Goal: Information Seeking & Learning: Learn about a topic

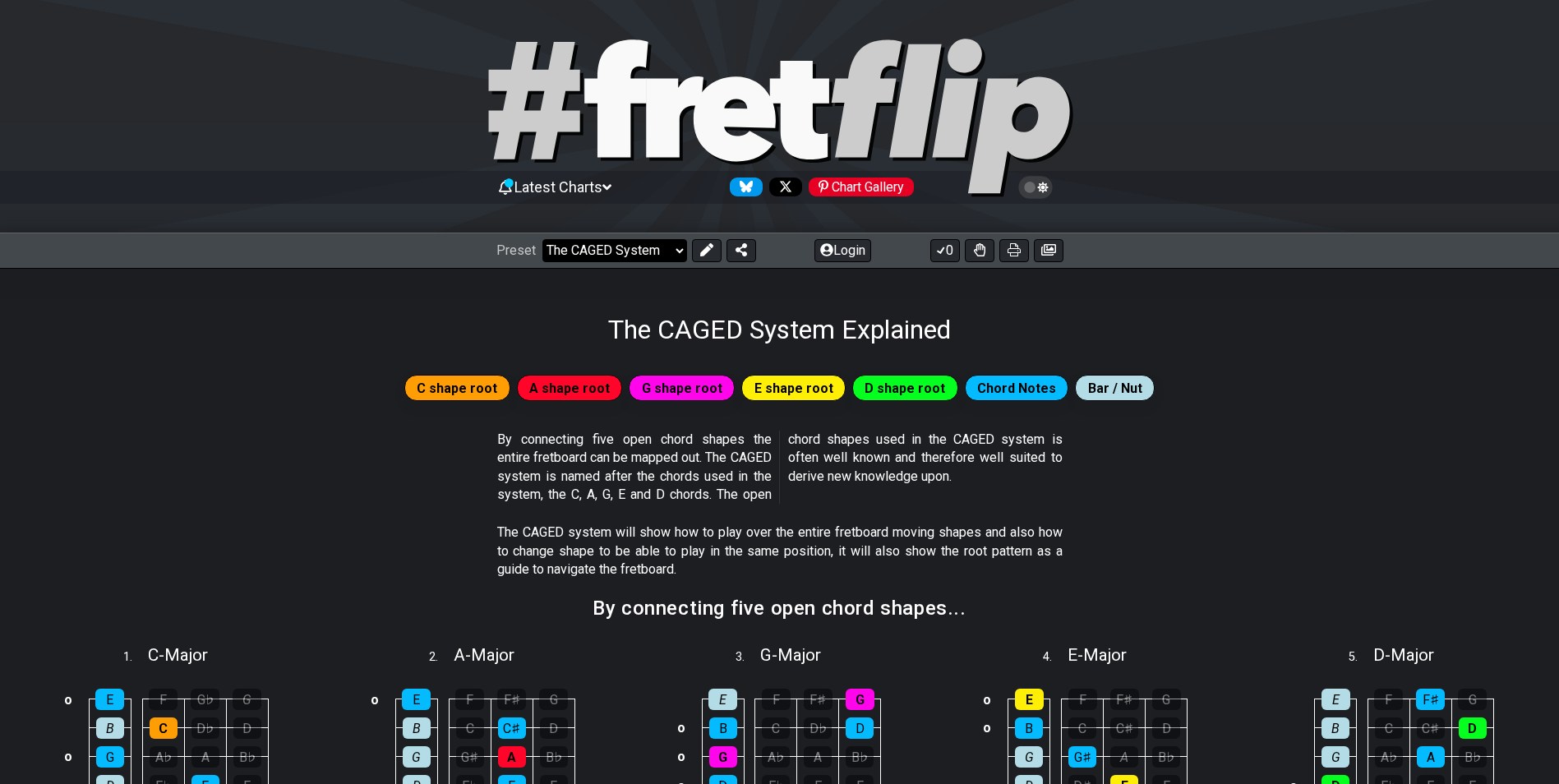
click at [658, 247] on select "Welcome to #fretflip! Initial Preset Custom Preset Minor Pentatonic Major Penta…" at bounding box center [615, 251] width 145 height 23
click at [543, 240] on select "Welcome to #fretflip! Initial Preset Custom Preset Minor Pentatonic Major Penta…" at bounding box center [615, 251] width 145 height 23
select select "/minor-pentatonic"
select select "C"
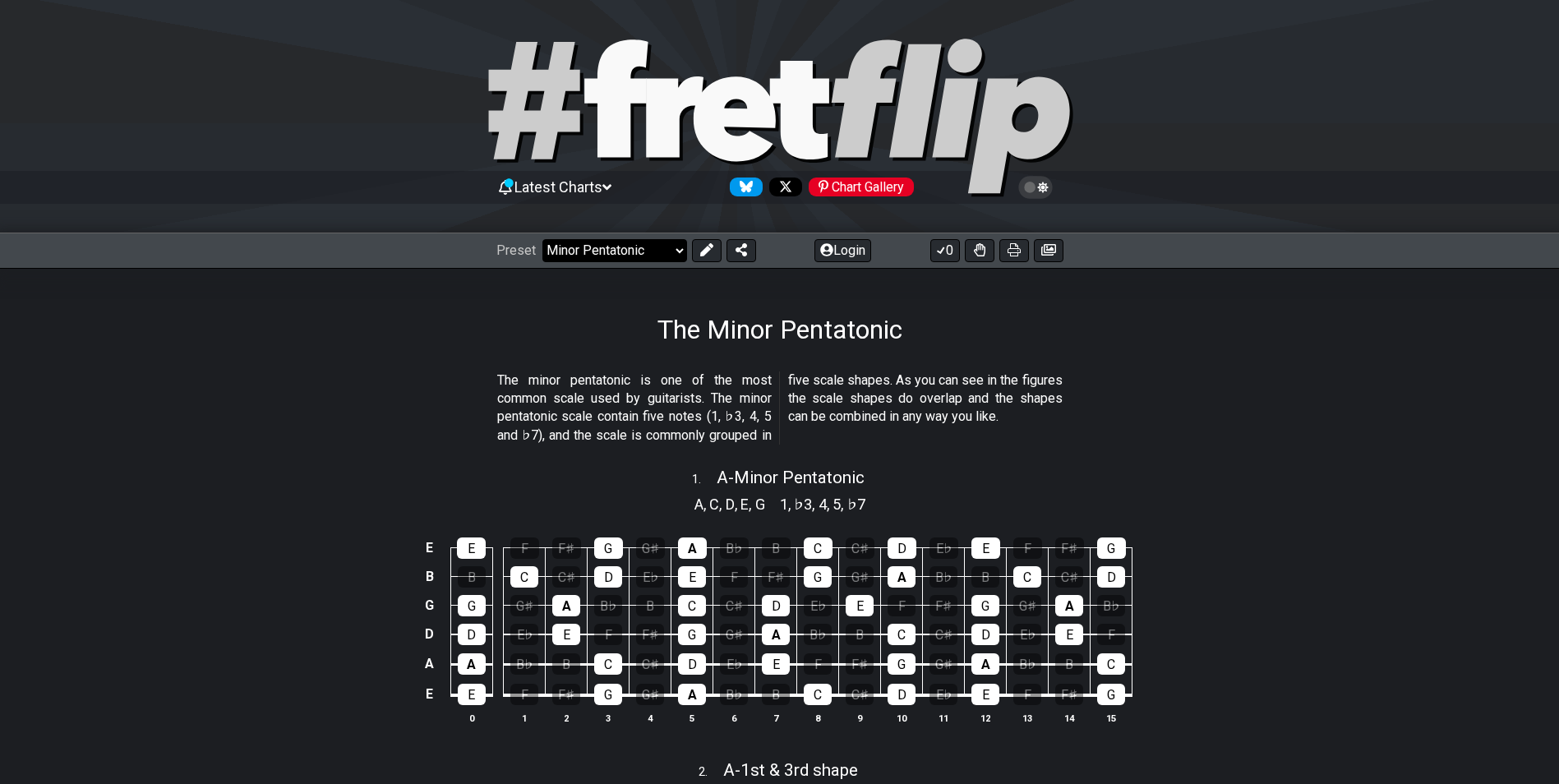
click at [652, 259] on select "Welcome to #fretflip! Initial Preset Custom Preset Minor Pentatonic Major Penta…" at bounding box center [615, 251] width 145 height 23
click at [543, 240] on select "Welcome to #fretflip! Initial Preset Custom Preset Minor Pentatonic Major Penta…" at bounding box center [615, 251] width 145 height 23
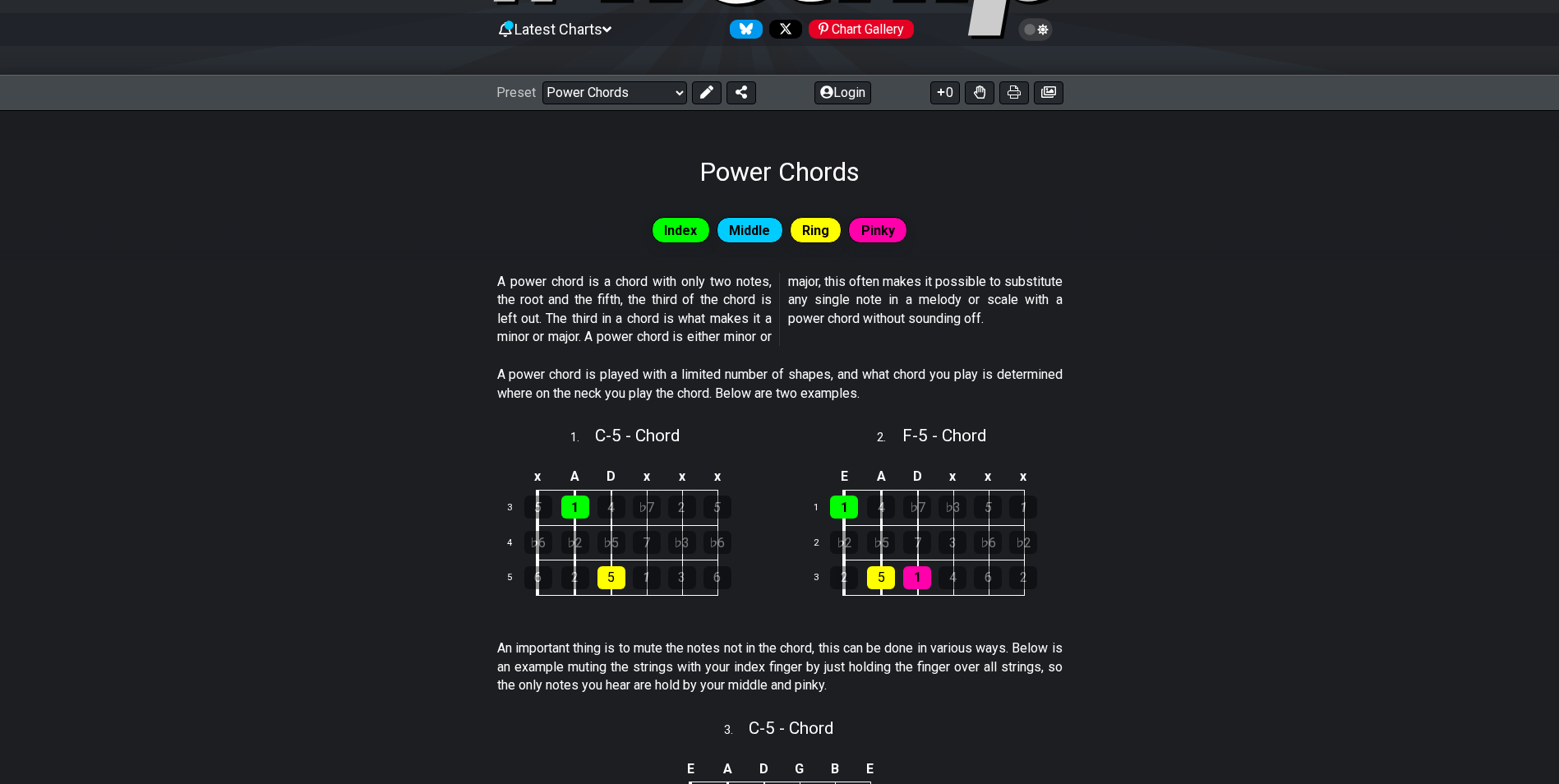
scroll to position [164, 0]
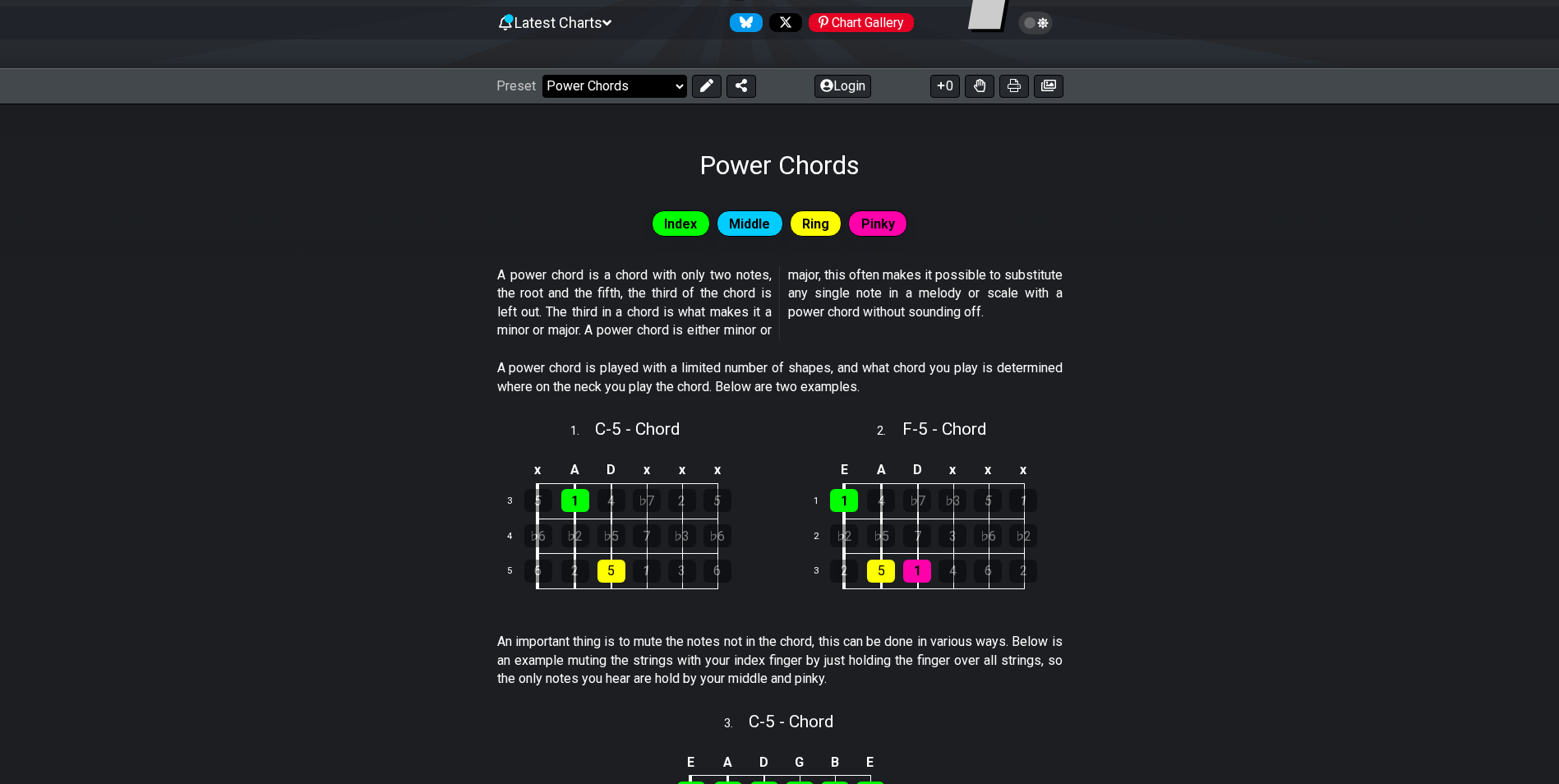
click at [652, 89] on select "Welcome to #fretflip! Initial Preset Custom Preset Minor Pentatonic Major Penta…" at bounding box center [615, 87] width 145 height 23
click at [543, 75] on select "Welcome to #fretflip! Initial Preset Custom Preset Minor Pentatonic Major Penta…" at bounding box center [615, 87] width 145 height 23
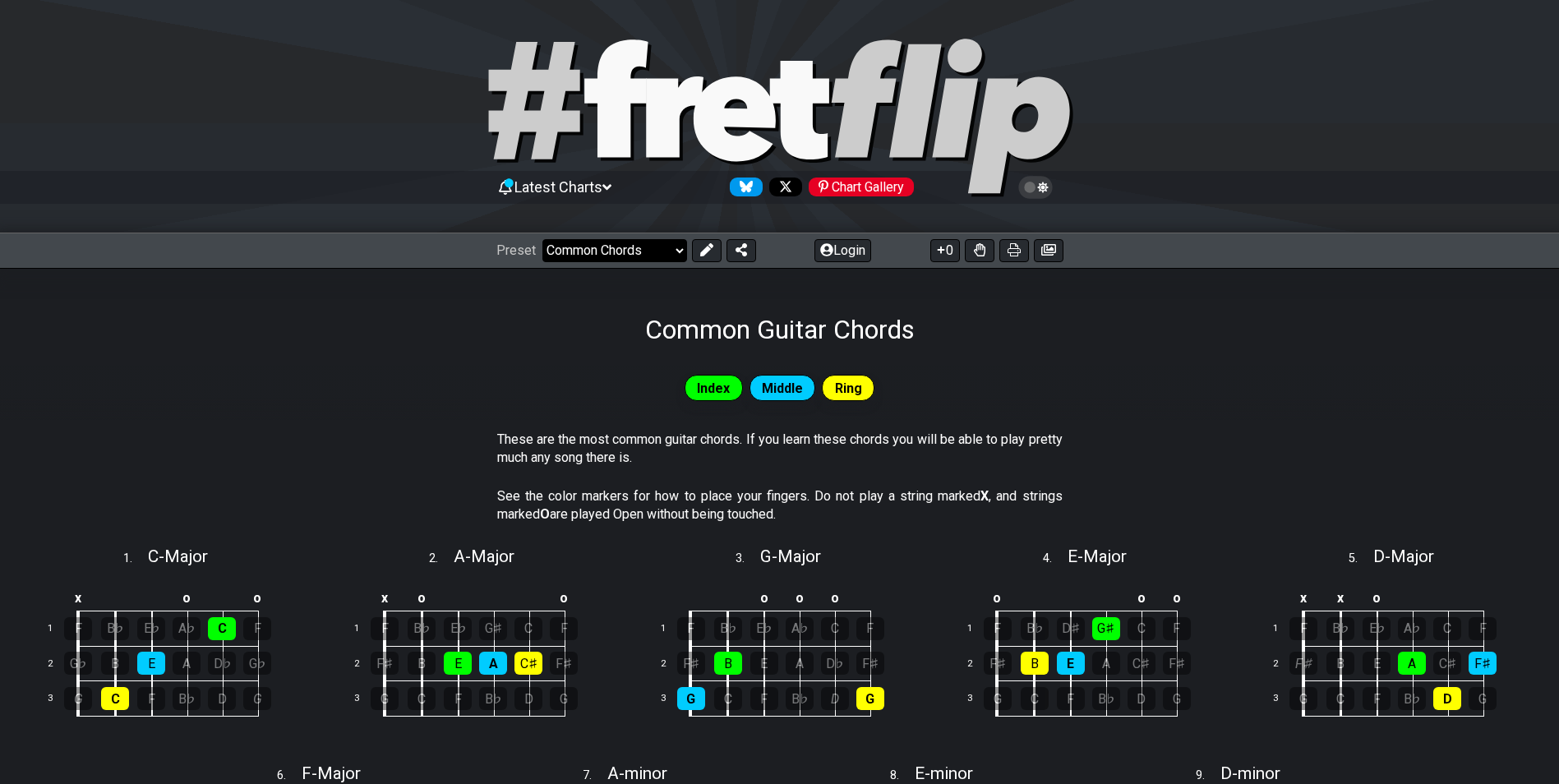
click at [621, 253] on select "Welcome to #fretflip! Initial Preset Custom Preset Minor Pentatonic Major Penta…" at bounding box center [615, 251] width 145 height 23
click at [543, 240] on select "Welcome to #fretflip! Initial Preset Custom Preset Minor Pentatonic Major Penta…" at bounding box center [615, 251] width 145 height 23
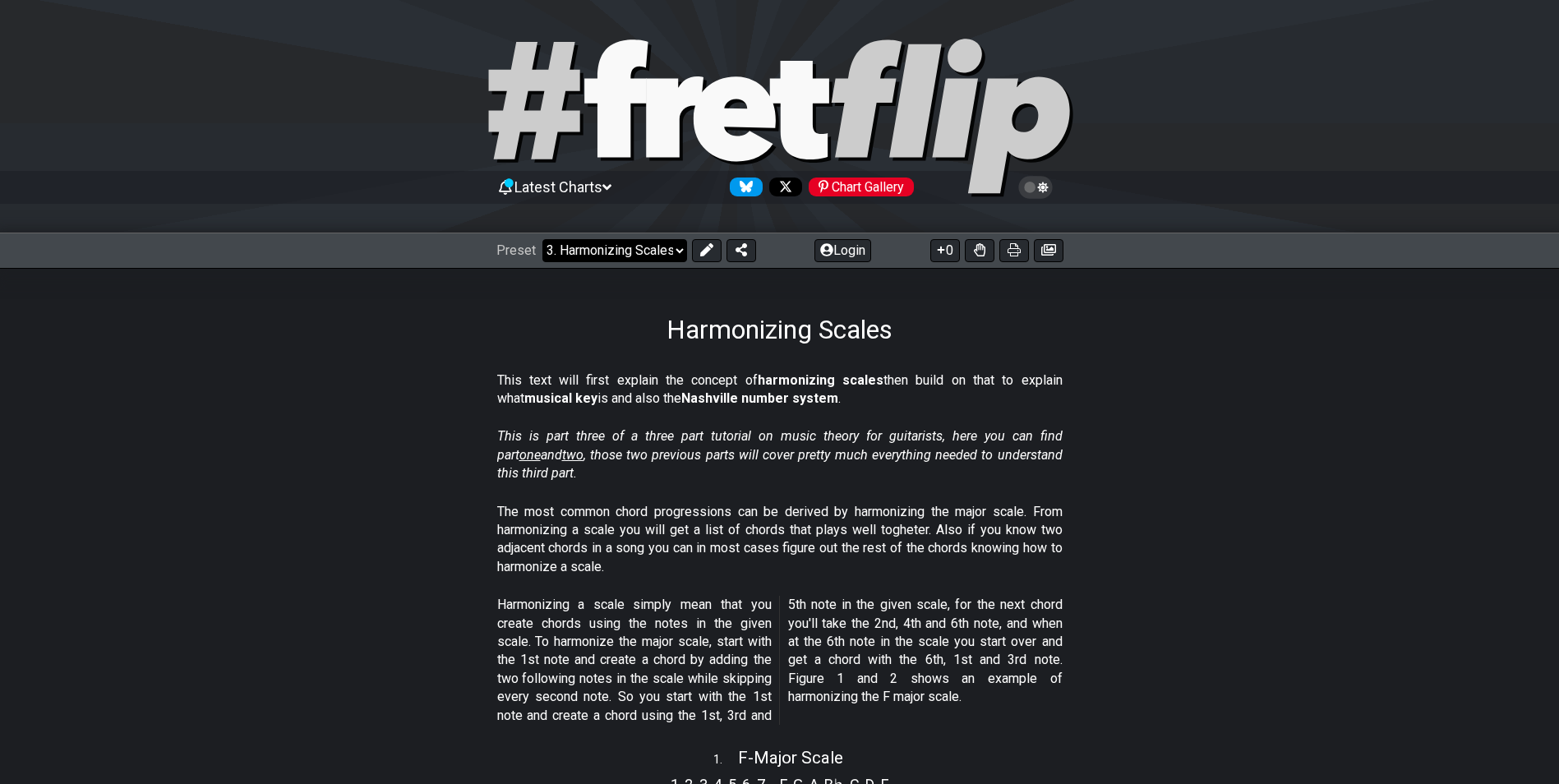
click at [624, 255] on select "Welcome to #fretflip! Initial Preset Custom Preset Minor Pentatonic Major Penta…" at bounding box center [615, 251] width 145 height 23
click at [543, 240] on select "Welcome to #fretflip! Initial Preset Custom Preset Minor Pentatonic Major Penta…" at bounding box center [615, 251] width 145 height 23
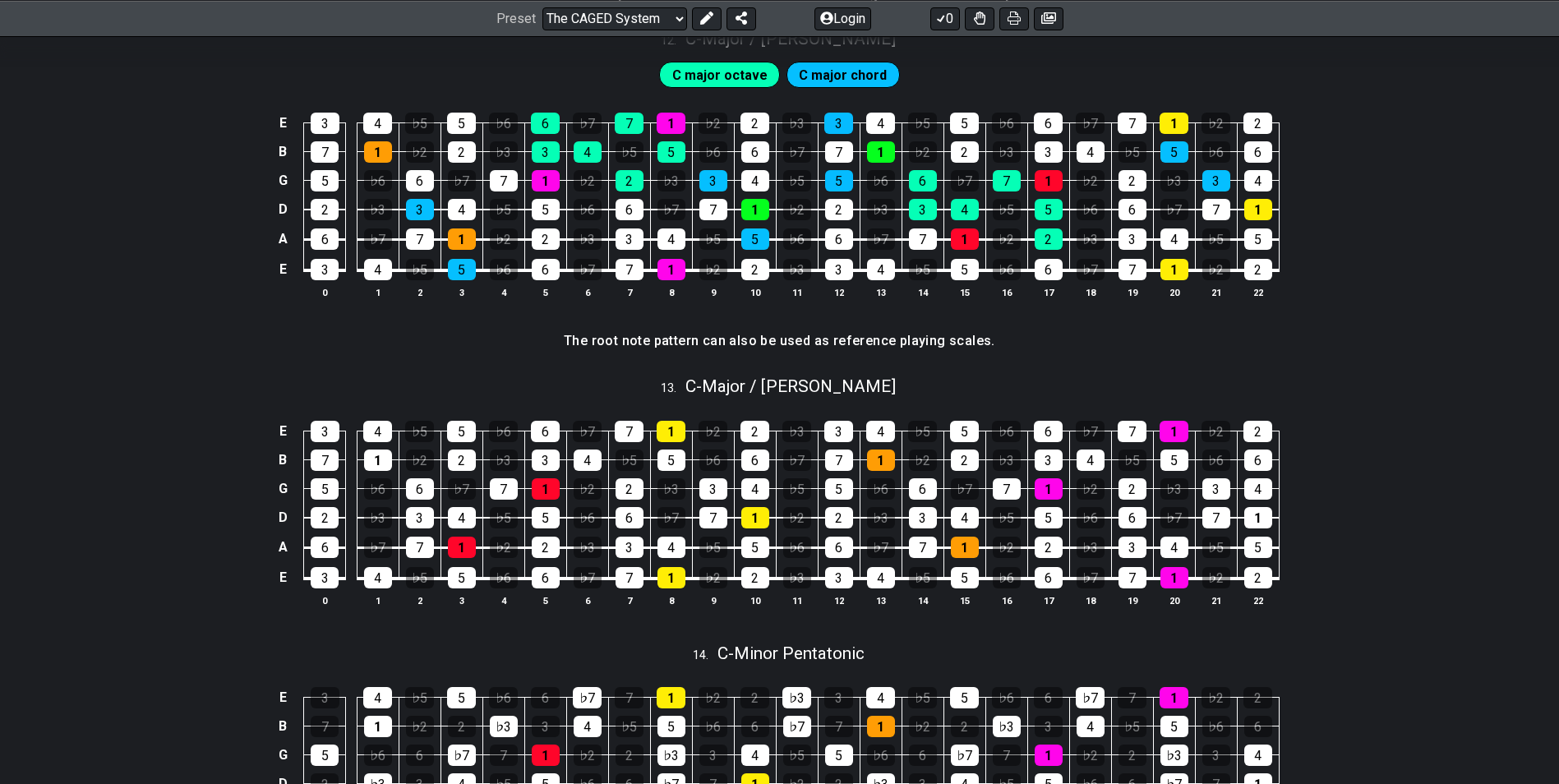
scroll to position [2958, 0]
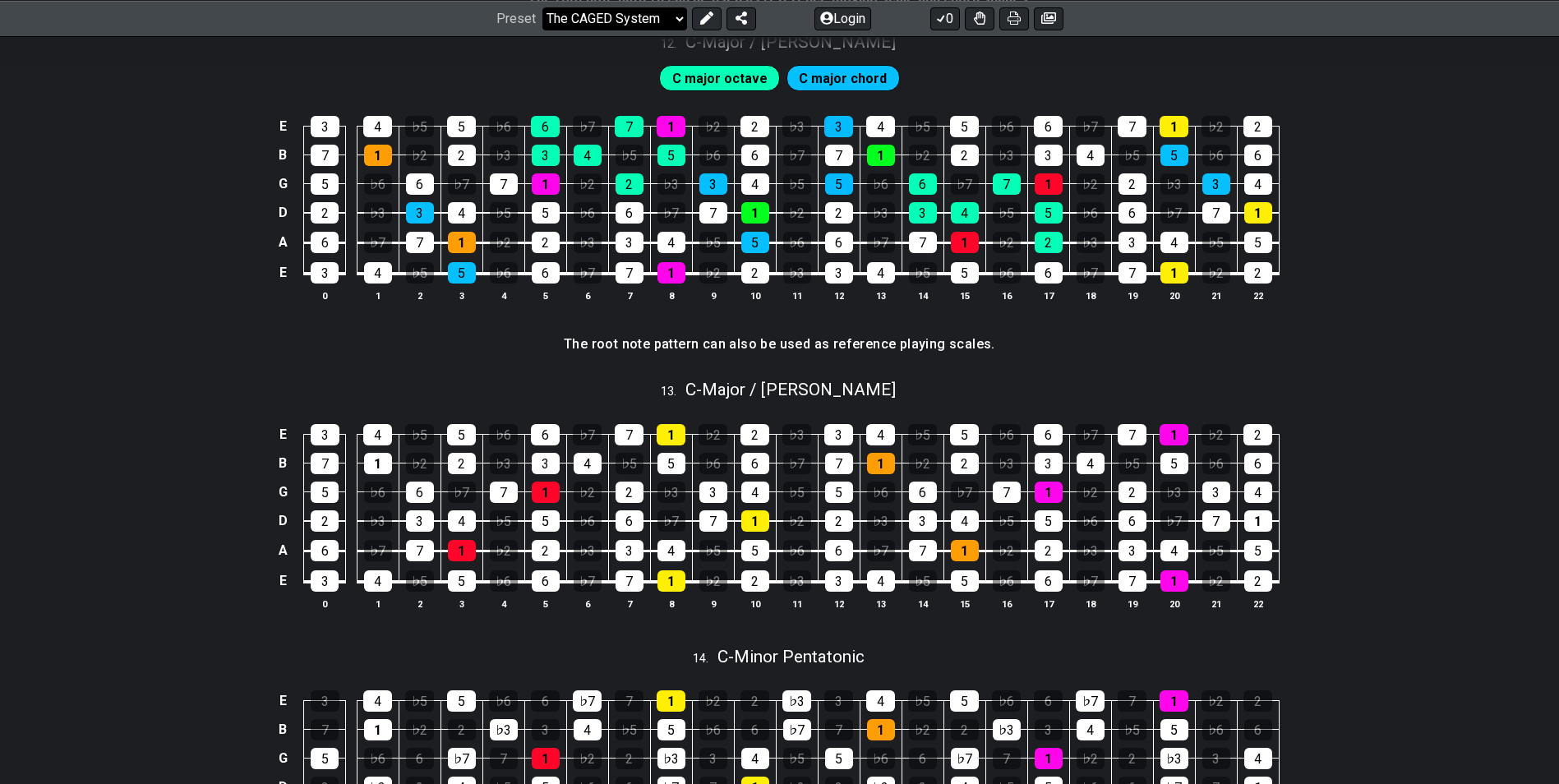
click at [650, 16] on select "Welcome to #fretflip! Initial Preset Custom Preset Minor Pentatonic Major Penta…" at bounding box center [615, 18] width 145 height 23
click at [543, 29] on select "Welcome to #fretflip! Initial Preset Custom Preset Minor Pentatonic Major Penta…" at bounding box center [615, 18] width 145 height 23
select select "/how-to-solo"
select select "C"
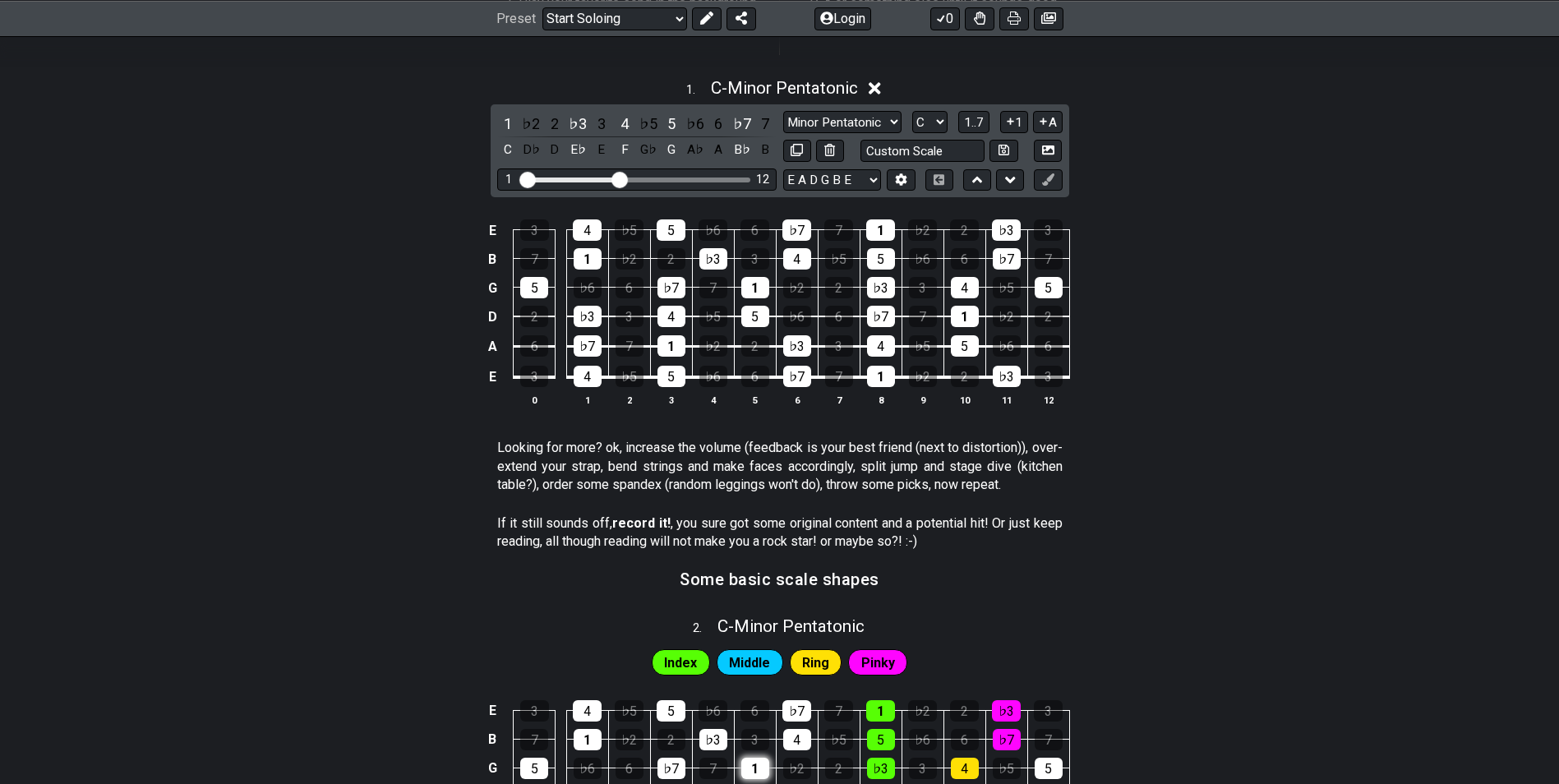
scroll to position [658, 0]
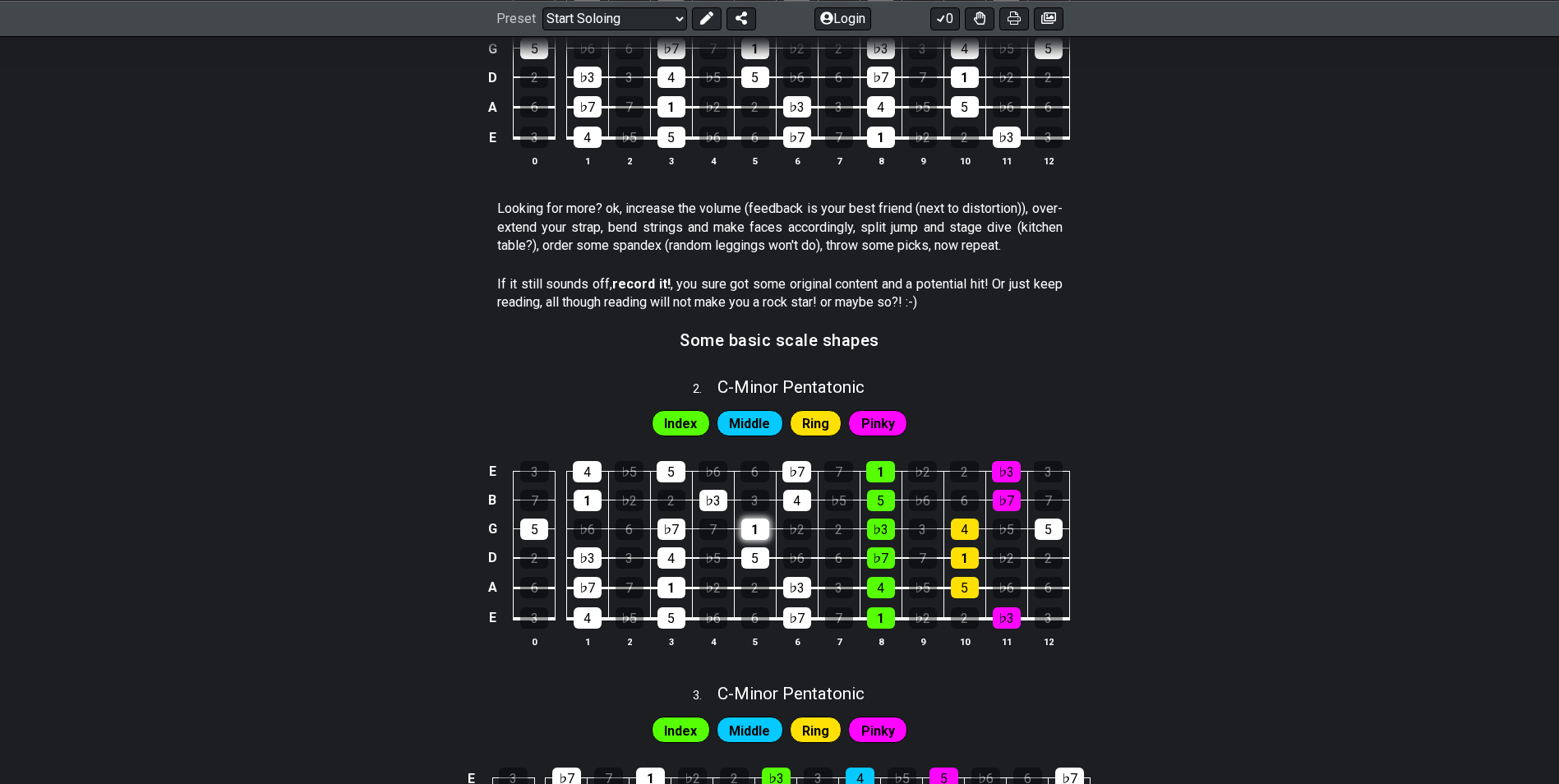
click at [753, 530] on div "1" at bounding box center [755, 529] width 28 height 21
click at [750, 532] on div "1" at bounding box center [755, 529] width 28 height 21
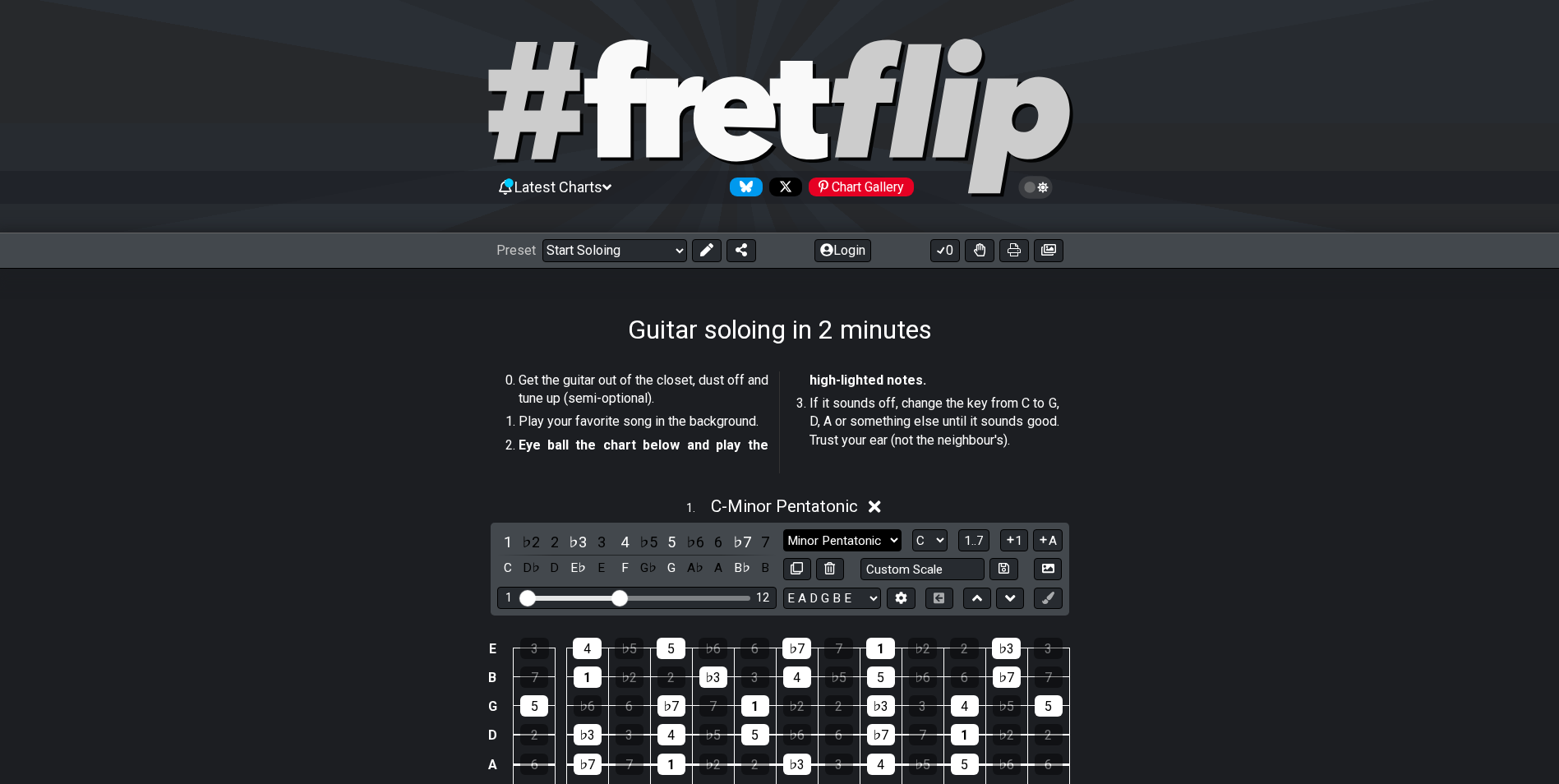
click at [815, 537] on select "Minor Pentatonic Root Minor Pentatonic Major Pentatonic Minor Blues Major Blues…" at bounding box center [843, 540] width 118 height 22
select select "Phrygian Dominant"
click at [783, 529] on select "Minor Pentatonic Root Minor Pentatonic Major Pentatonic Minor Blues Major Blues…" at bounding box center [843, 540] width 118 height 22
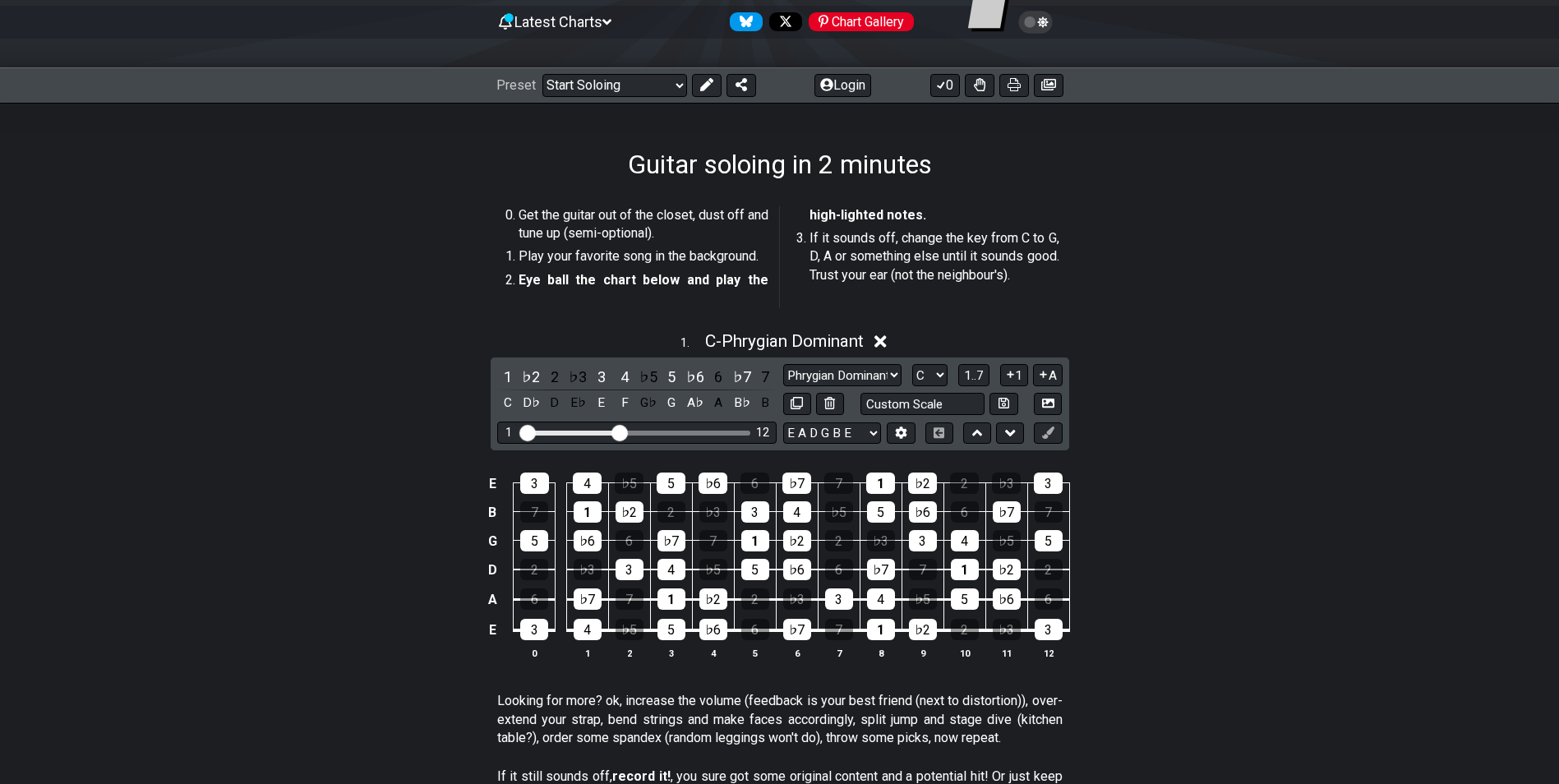
scroll to position [329, 0]
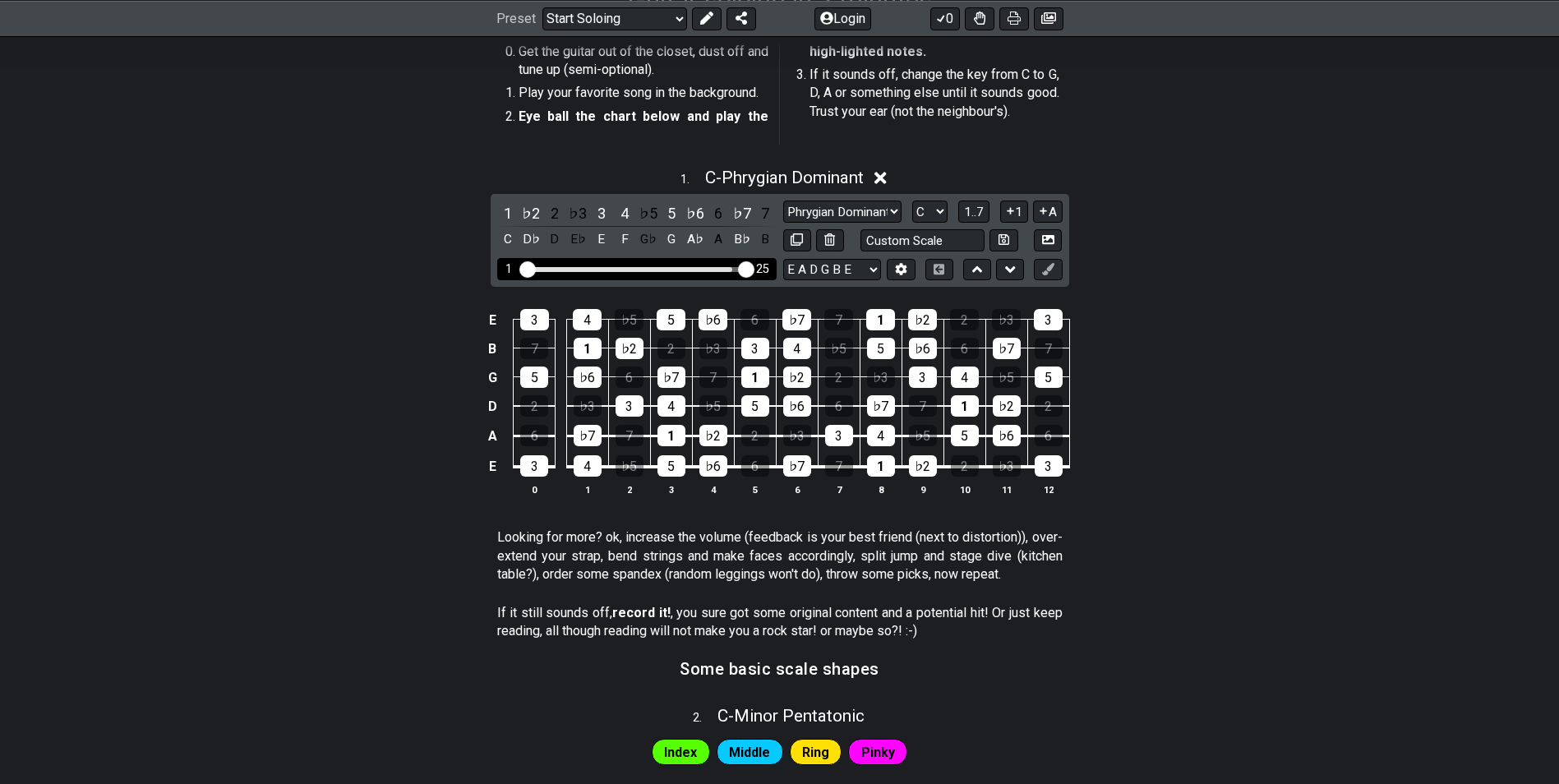
drag, startPoint x: 623, startPoint y: 263, endPoint x: 749, endPoint y: 258, distance: 126.1
click at [749, 268] on input "Visible fret range" at bounding box center [637, 268] width 233 height 0
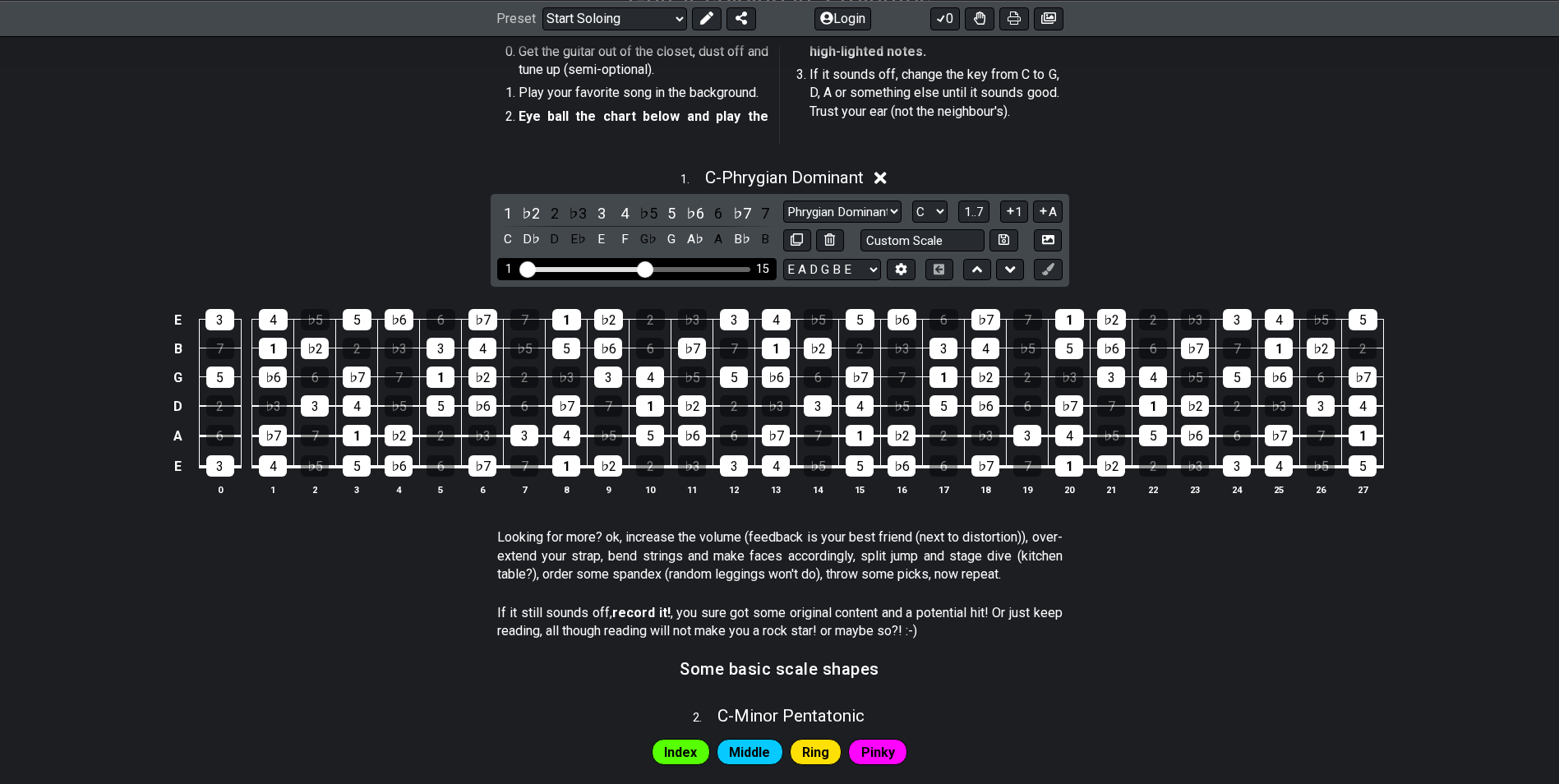
drag, startPoint x: 743, startPoint y: 263, endPoint x: 641, endPoint y: 277, distance: 103.0
click at [641, 268] on input "Visible fret range" at bounding box center [637, 268] width 233 height 0
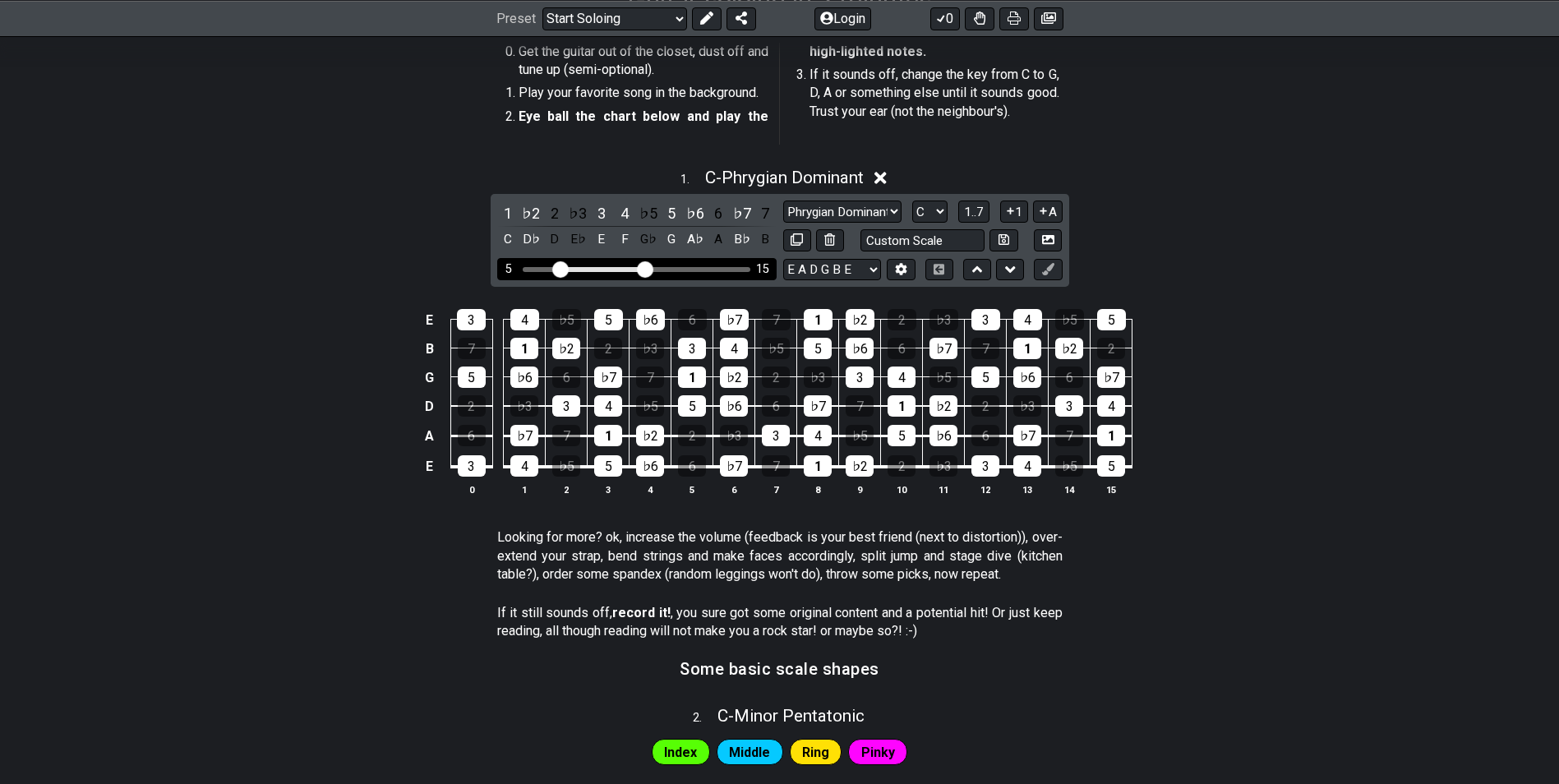
drag, startPoint x: 522, startPoint y: 268, endPoint x: 557, endPoint y: 269, distance: 35.0
click at [557, 268] on input "Visible fret range" at bounding box center [637, 268] width 233 height 0
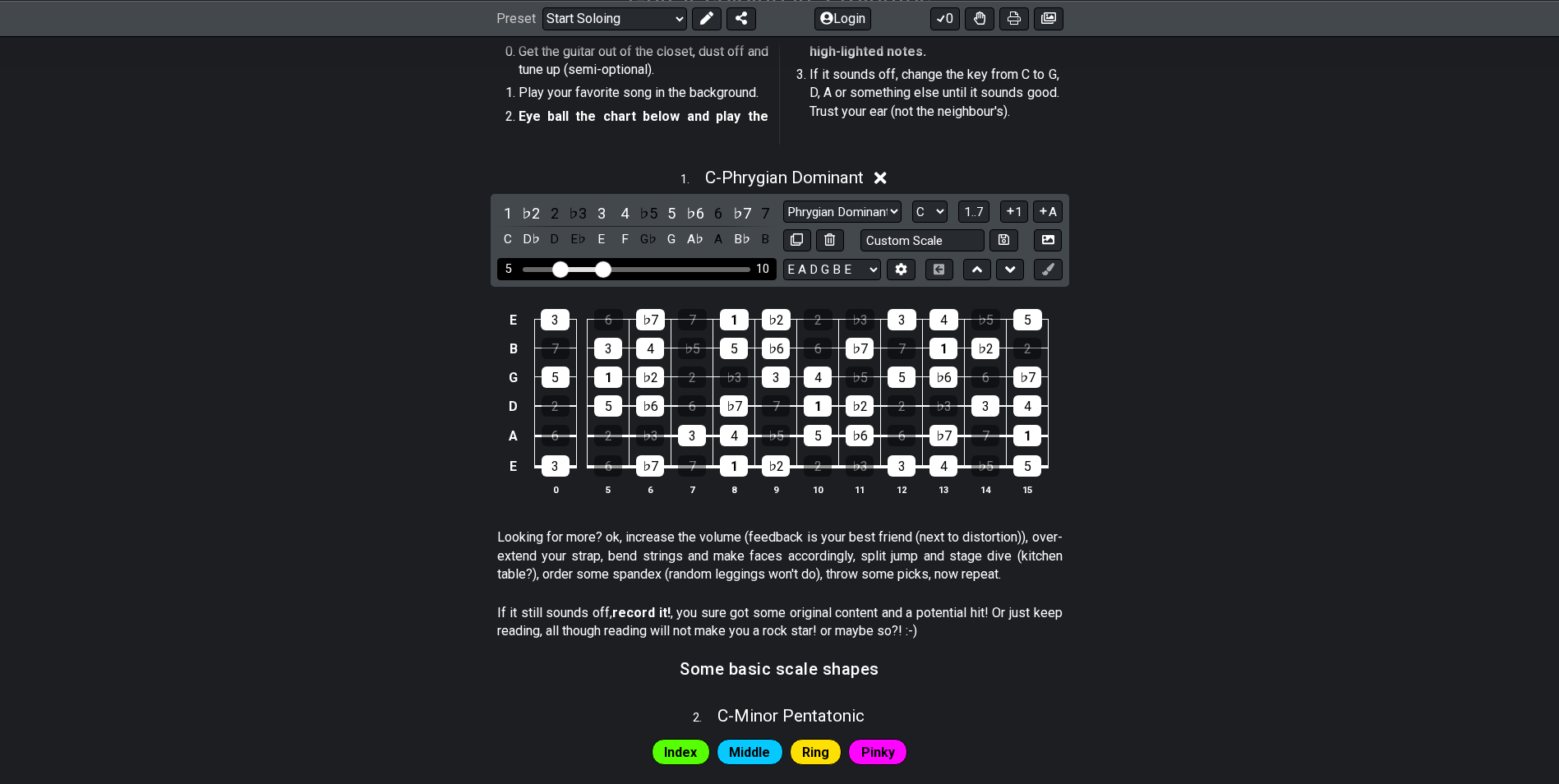
drag, startPoint x: 646, startPoint y: 271, endPoint x: 601, endPoint y: 267, distance: 45.2
click at [601, 268] on input "Visible fret range" at bounding box center [637, 268] width 233 height 0
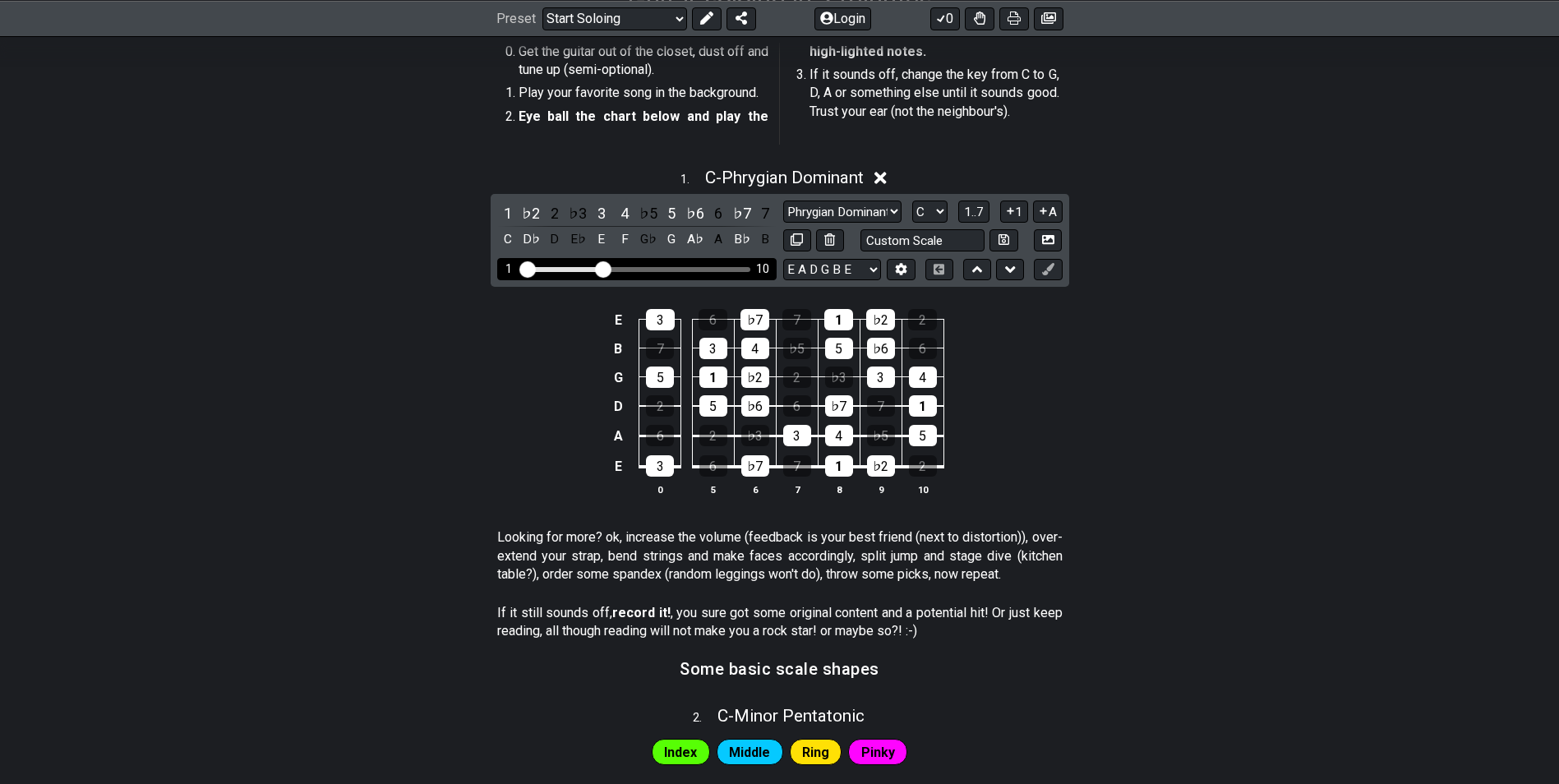
drag, startPoint x: 562, startPoint y: 271, endPoint x: 505, endPoint y: 274, distance: 57.1
click at [520, 268] on input "Visible fret range" at bounding box center [637, 268] width 233 height 0
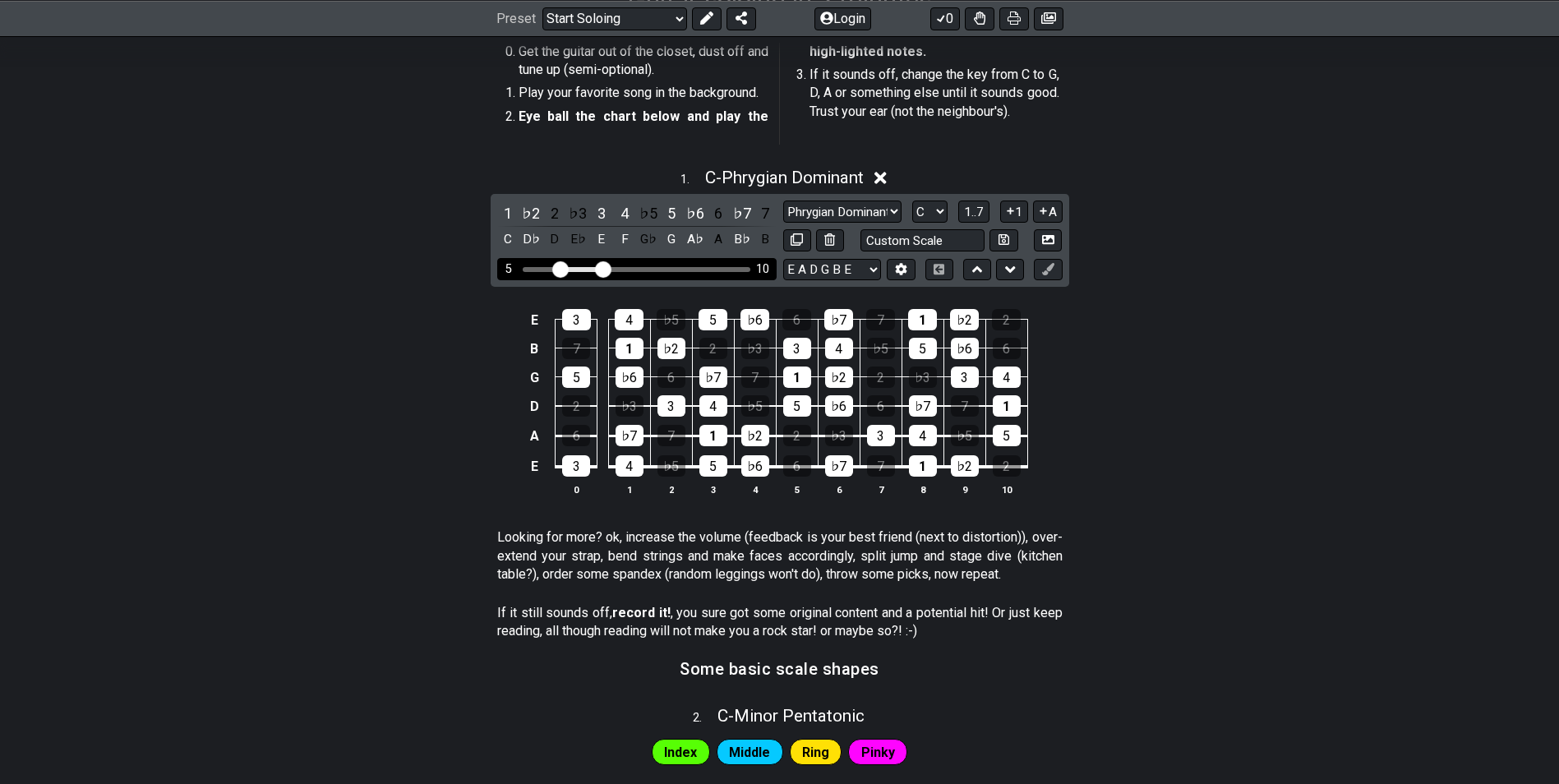
drag, startPoint x: 520, startPoint y: 265, endPoint x: 557, endPoint y: 270, distance: 37.3
click at [557, 268] on input "Visible fret range" at bounding box center [637, 268] width 233 height 0
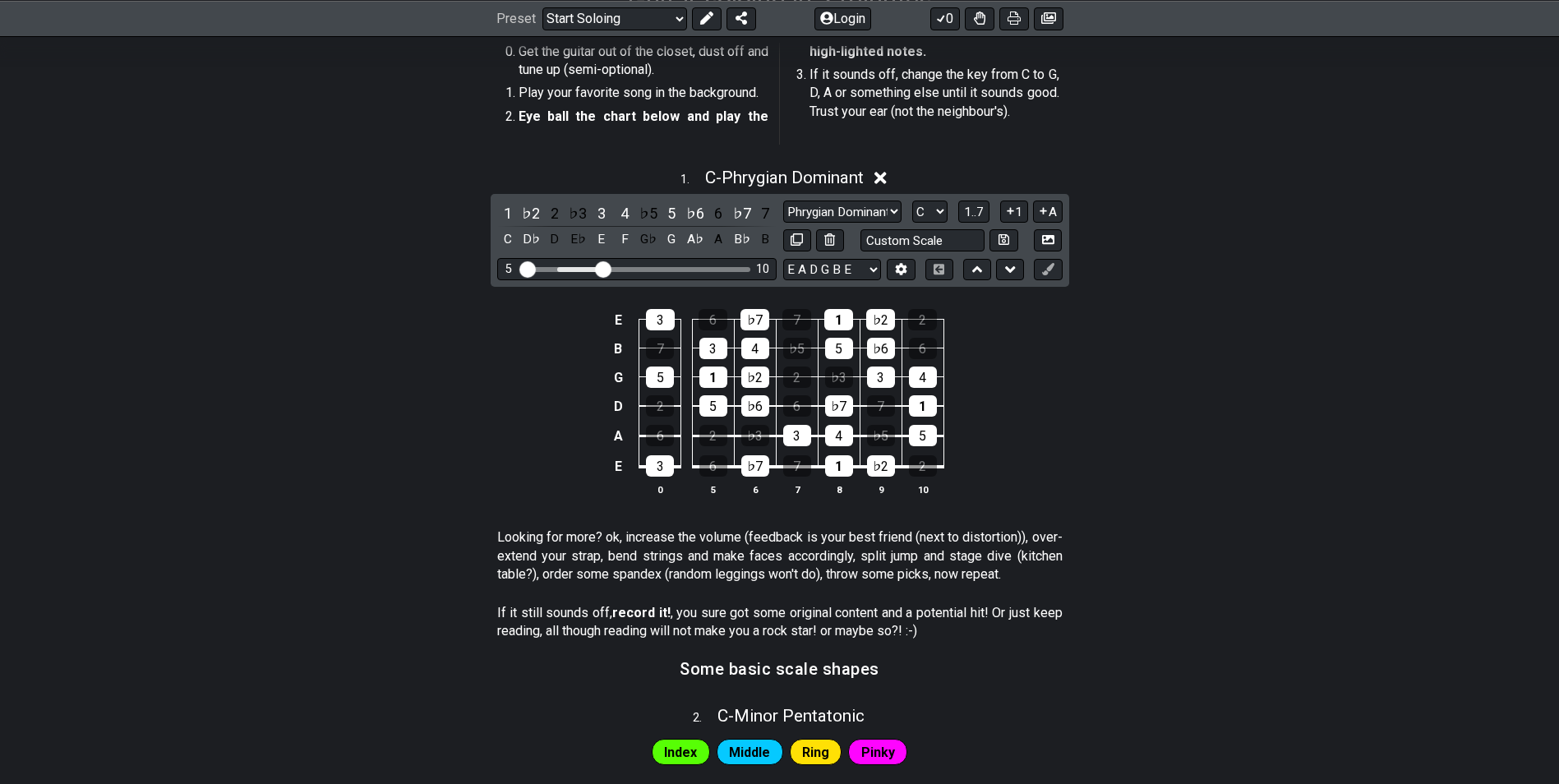
drag, startPoint x: 562, startPoint y: 263, endPoint x: 427, endPoint y: 264, distance: 135.0
click at [520, 268] on input "Visible fret range" at bounding box center [637, 268] width 233 height 0
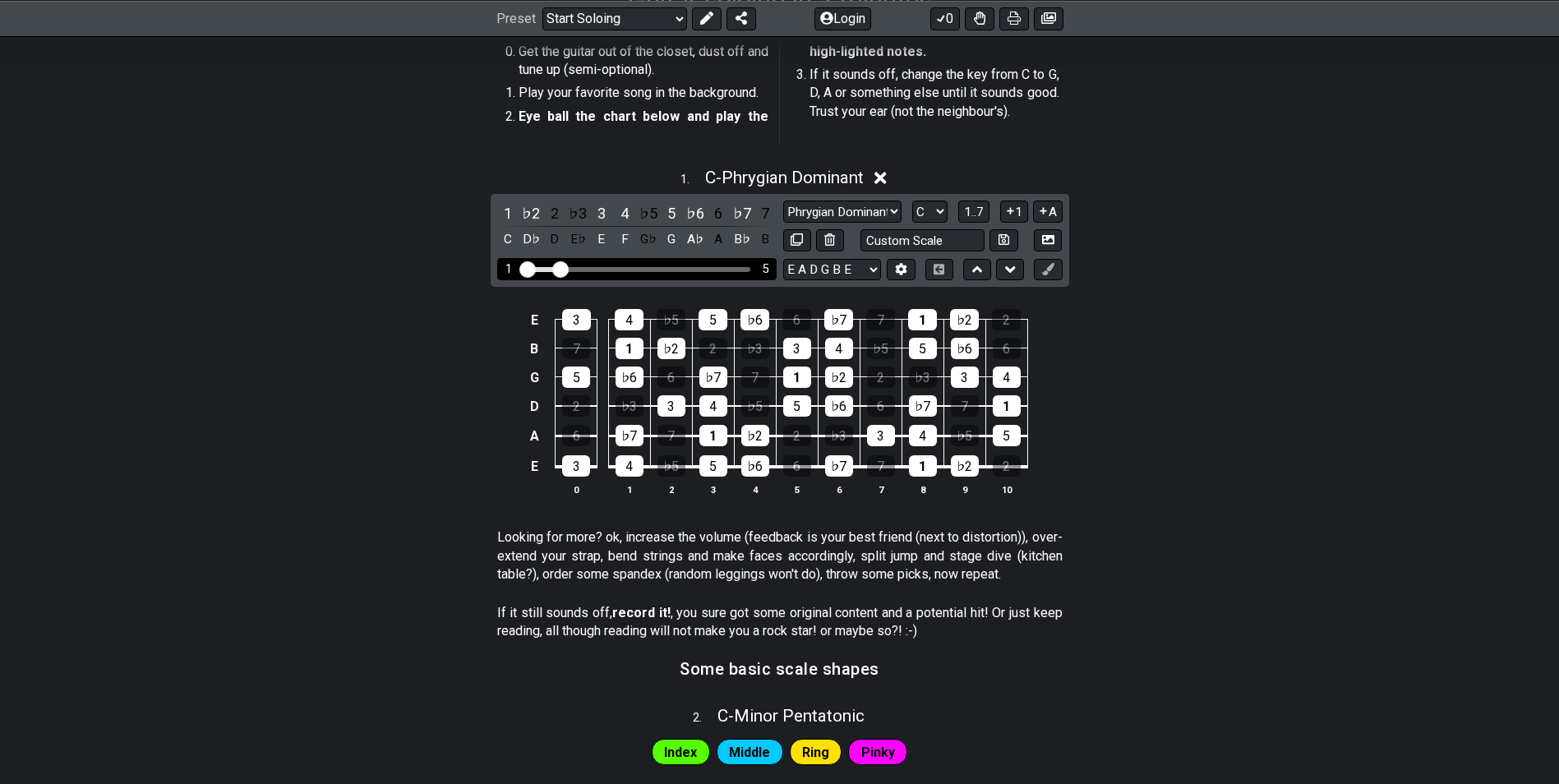
drag, startPoint x: 590, startPoint y: 263, endPoint x: 562, endPoint y: 263, distance: 28.0
click at [562, 268] on input "Visible fret range" at bounding box center [637, 268] width 233 height 0
